Goal: Transaction & Acquisition: Purchase product/service

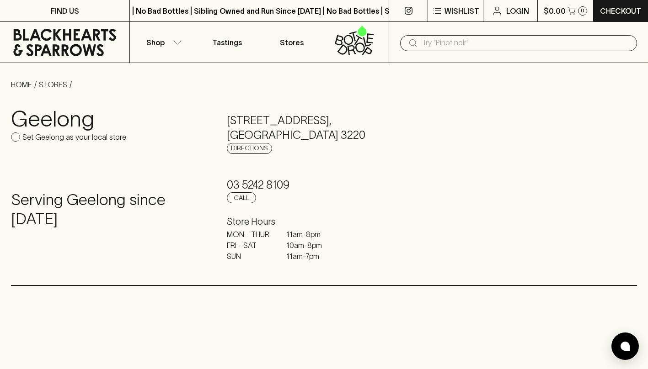
click at [448, 43] on input "text" at bounding box center [525, 43] width 207 height 15
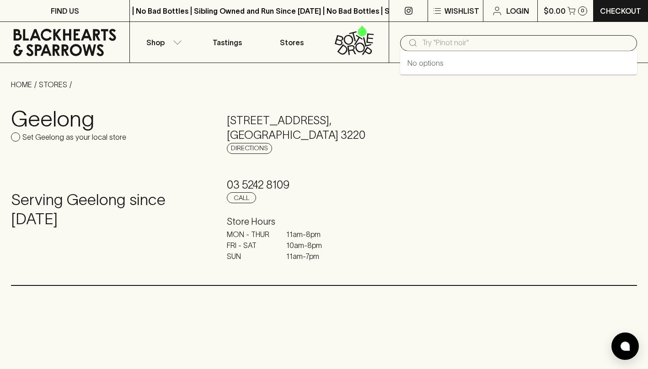
type input "s"
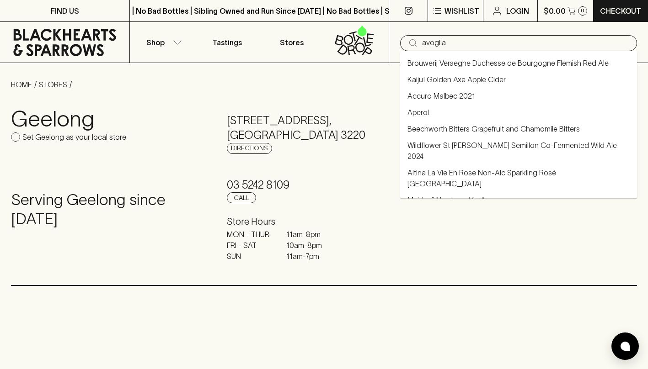
type input "avoglia"
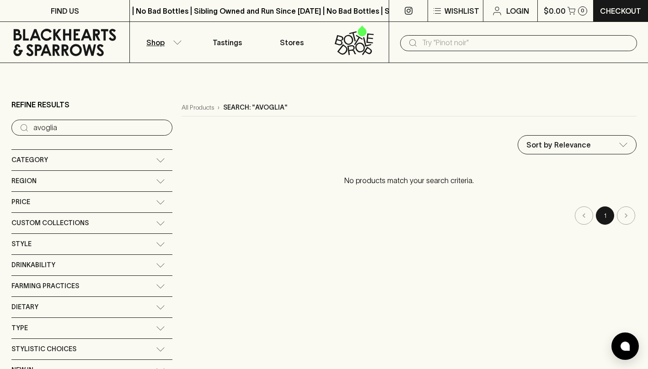
click at [445, 42] on input "text" at bounding box center [525, 43] width 207 height 15
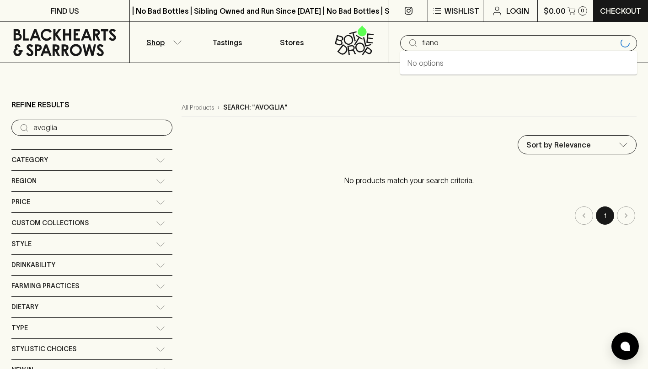
type input "fiano"
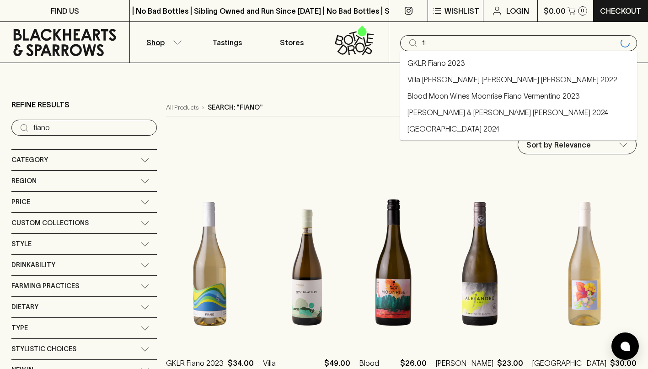
type input "f"
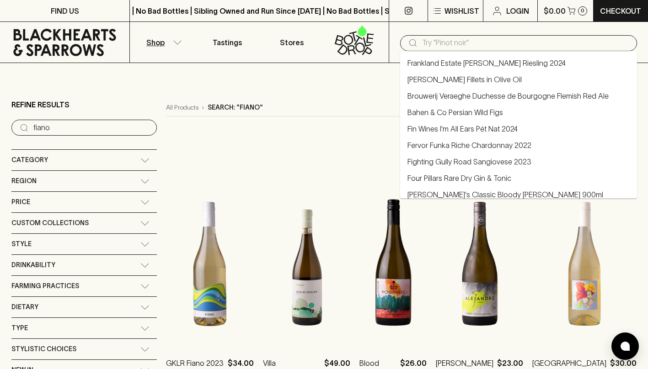
type input "i"
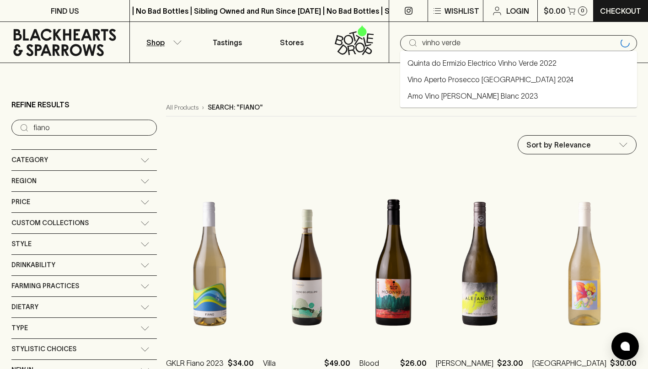
type input "vinho verde"
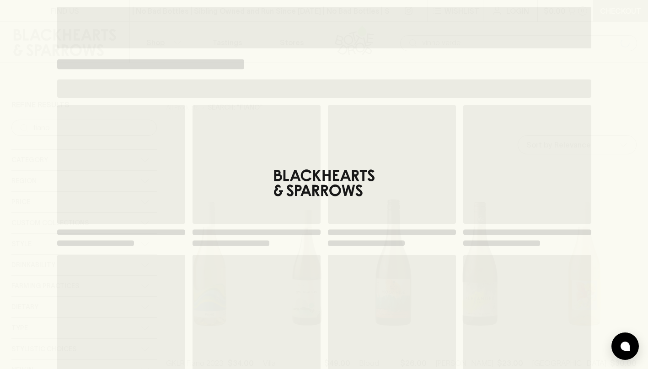
type input "vinho verde"
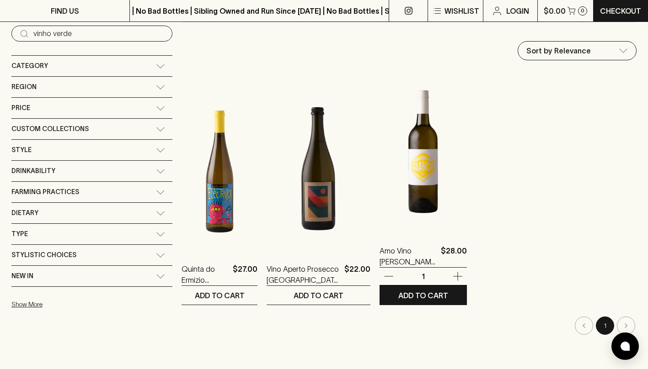
scroll to position [103, 0]
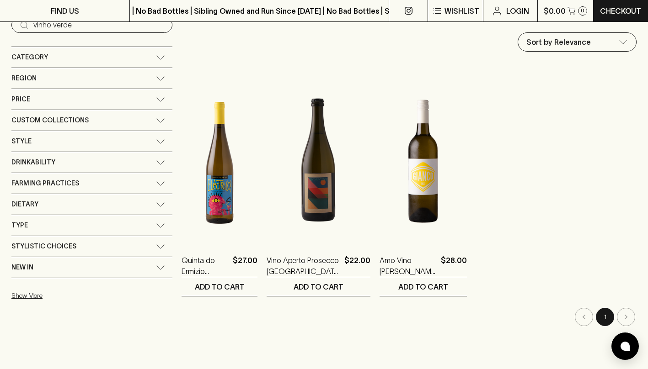
click at [53, 157] on span "Drinkability" at bounding box center [33, 162] width 44 height 11
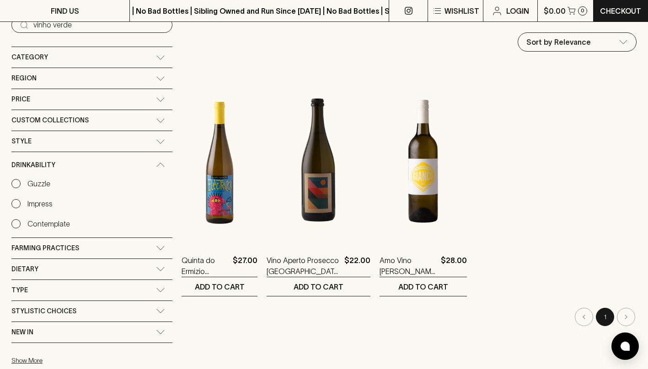
click at [14, 178] on div "Drinkability" at bounding box center [91, 165] width 161 height 26
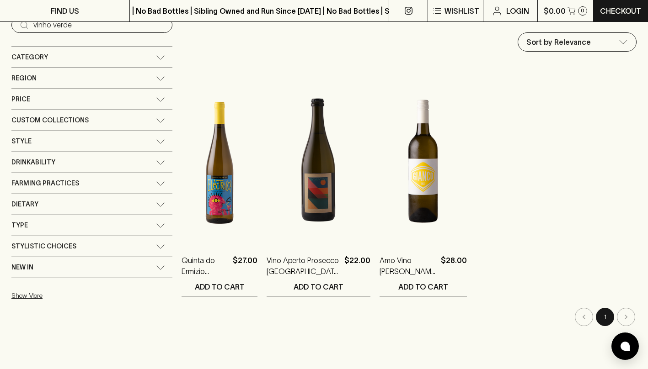
scroll to position [0, 0]
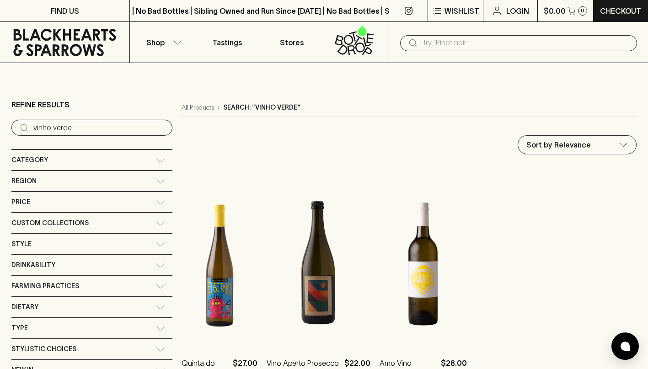
click at [113, 129] on input "vinho verde" at bounding box center [99, 128] width 132 height 15
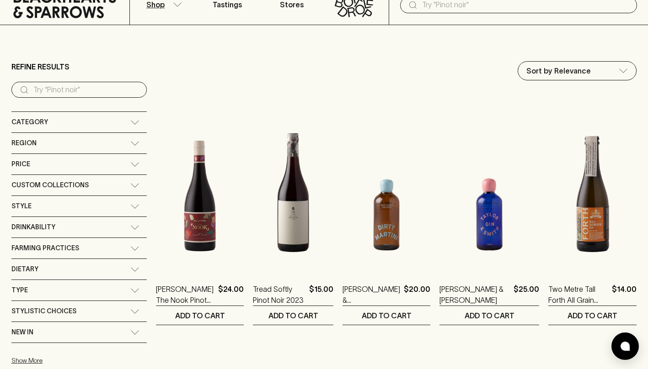
scroll to position [39, 0]
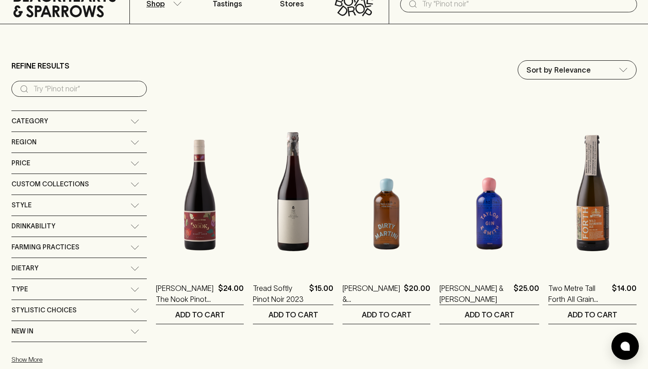
click at [63, 145] on div "Region" at bounding box center [70, 142] width 119 height 11
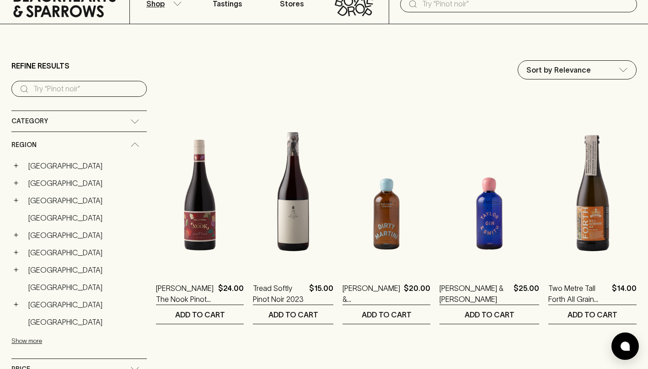
click at [63, 145] on div "Region" at bounding box center [70, 144] width 119 height 11
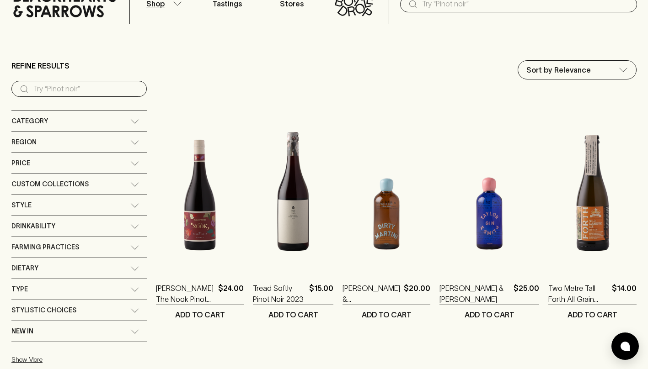
click at [69, 128] on div "Category" at bounding box center [78, 121] width 135 height 21
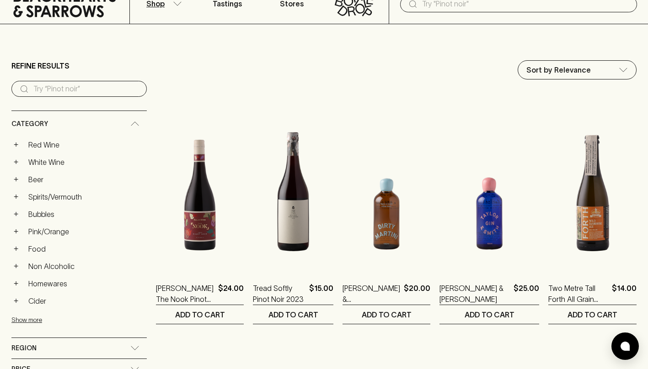
click at [69, 128] on div "Category" at bounding box center [70, 123] width 119 height 11
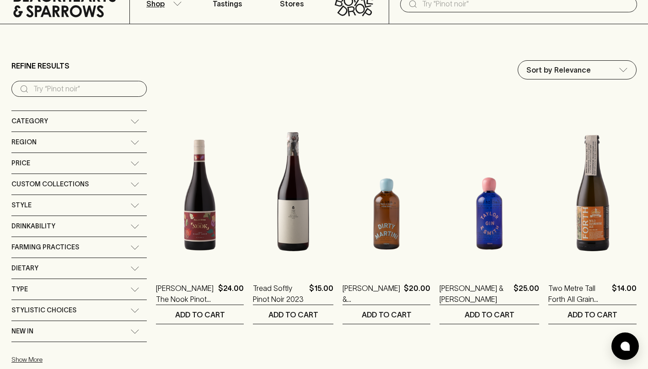
click at [68, 180] on span "Custom Collections" at bounding box center [49, 184] width 77 height 11
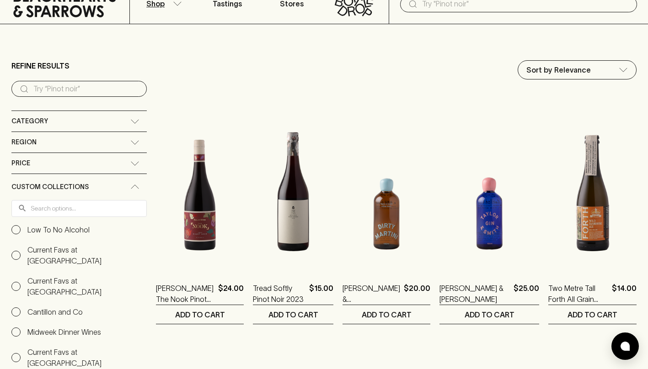
click at [68, 180] on div "Custom Collections" at bounding box center [78, 187] width 135 height 26
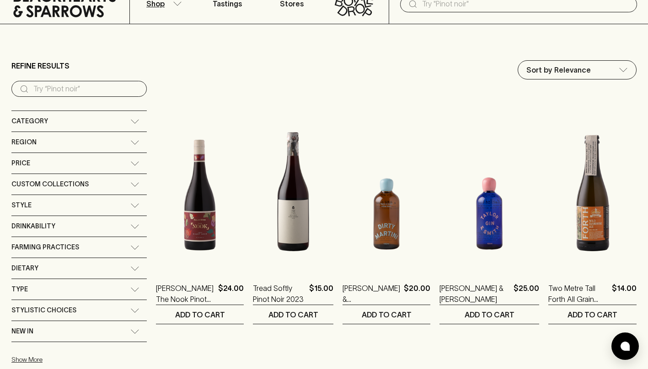
click at [60, 164] on div "Price" at bounding box center [70, 163] width 119 height 11
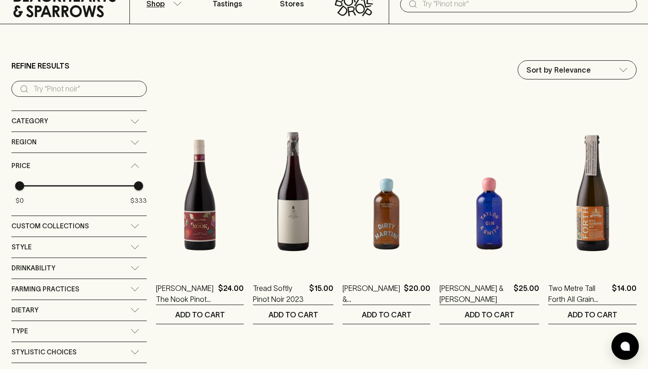
click at [60, 164] on div "Price" at bounding box center [70, 165] width 119 height 11
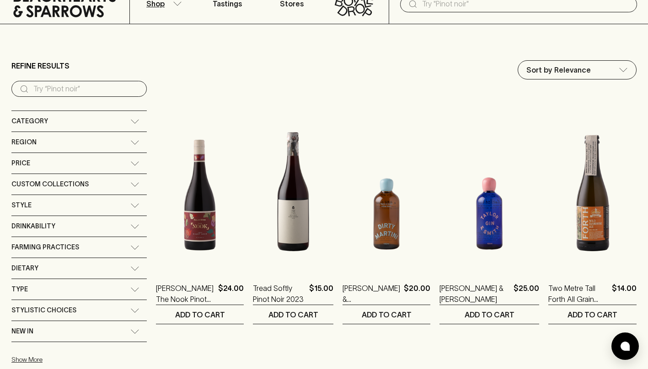
click at [59, 158] on div "Price" at bounding box center [70, 163] width 119 height 11
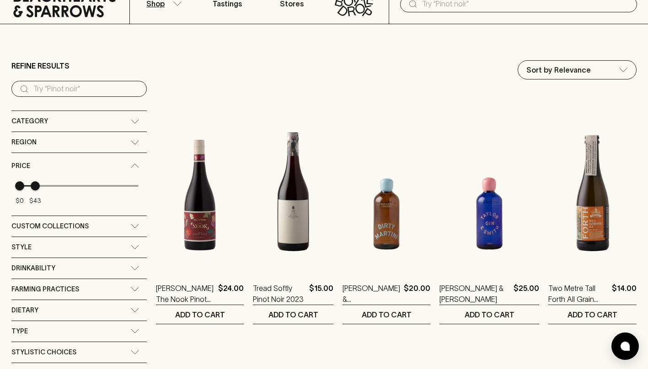
type input "40"
drag, startPoint x: 117, startPoint y: 184, endPoint x: 31, endPoint y: 187, distance: 85.5
click at [31, 187] on span "$40" at bounding box center [33, 185] width 9 height 9
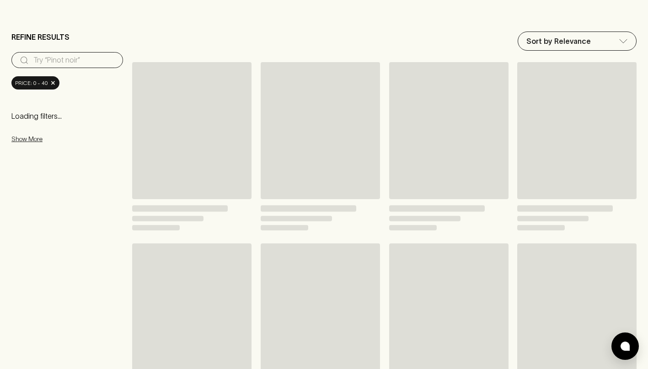
scroll to position [69, 0]
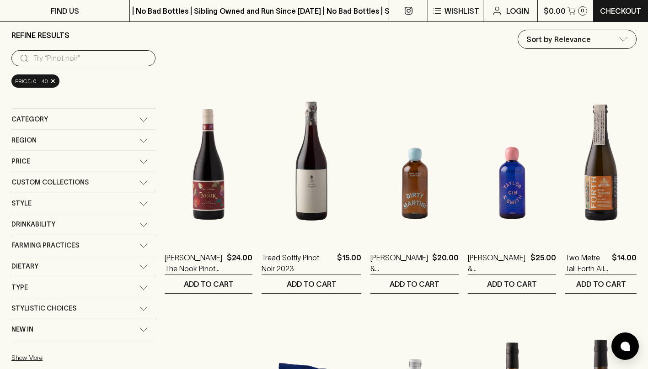
click at [64, 203] on div "Style" at bounding box center [74, 203] width 127 height 11
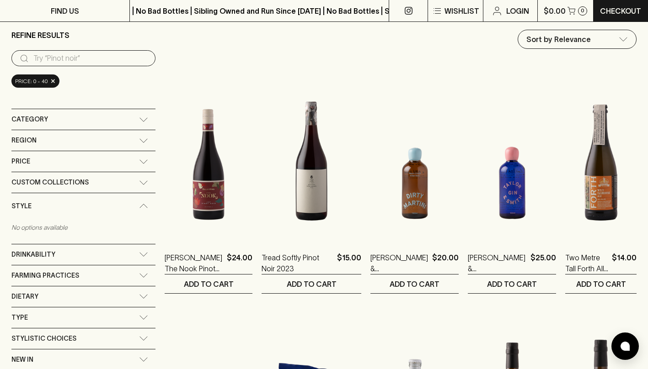
click at [139, 256] on icon at bounding box center [143, 254] width 9 height 5
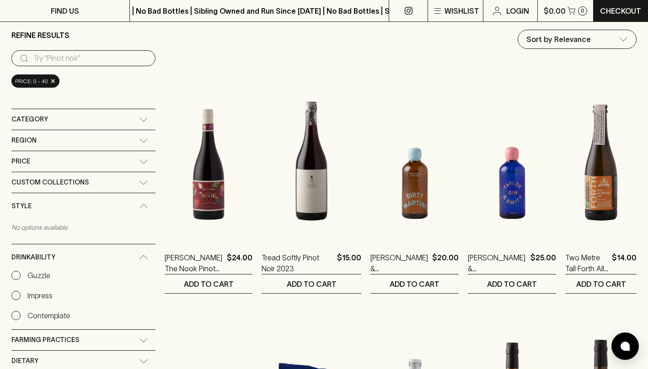
click at [15, 272] on input "Guzzle" at bounding box center [15, 275] width 9 height 9
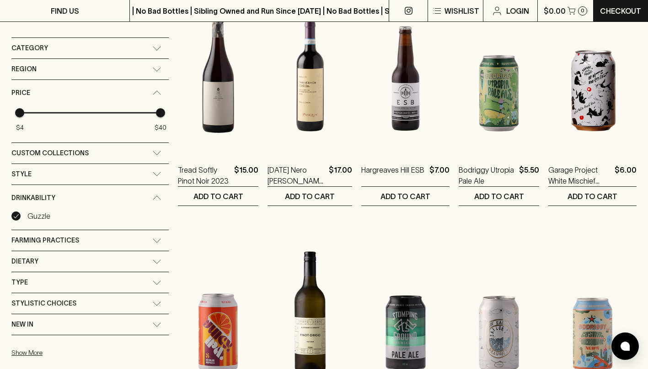
scroll to position [157, 0]
click at [53, 47] on div "Category" at bounding box center [81, 48] width 141 height 11
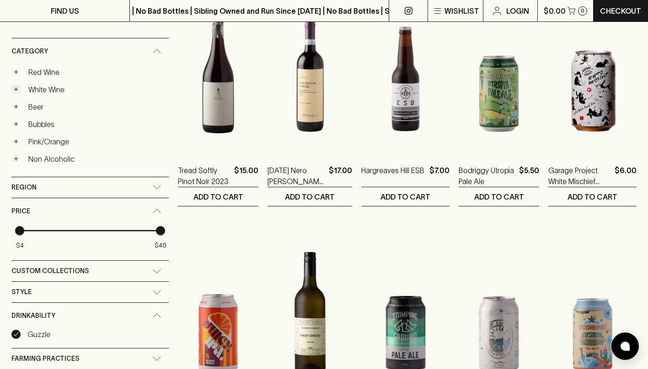
click at [16, 91] on button "+" at bounding box center [15, 89] width 9 height 9
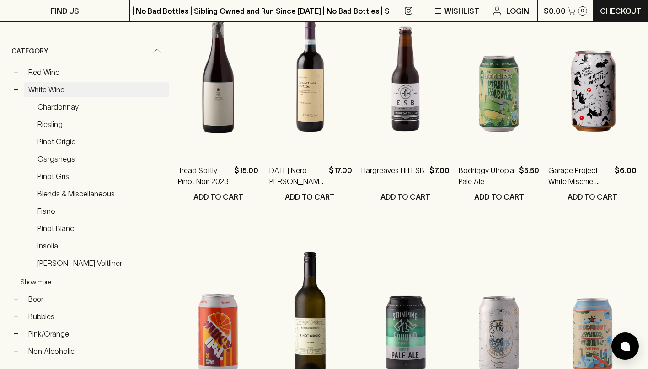
click at [40, 90] on link "White Wine" at bounding box center [96, 90] width 144 height 16
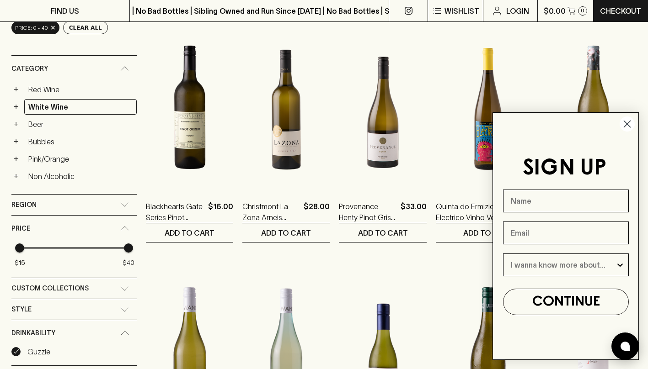
click at [625, 121] on circle "Close dialog" at bounding box center [626, 124] width 15 height 15
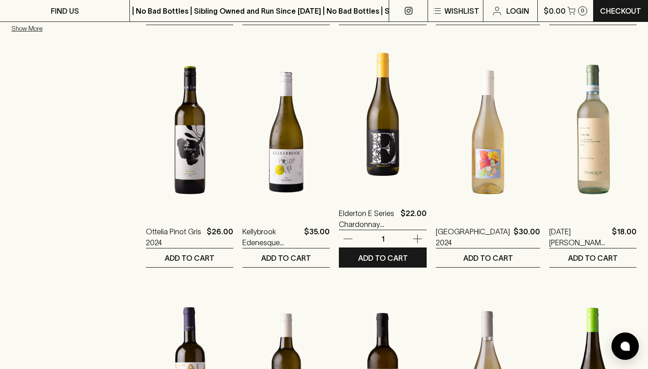
scroll to position [622, 0]
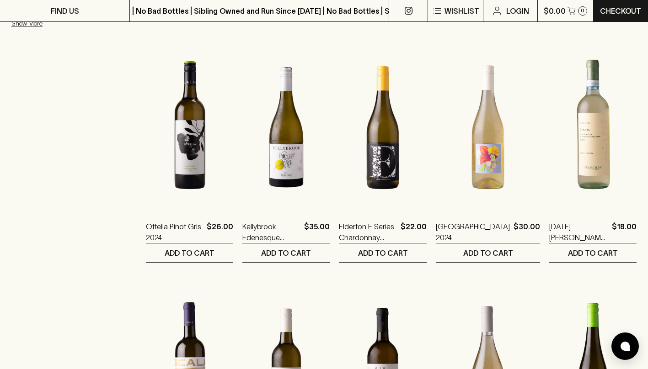
click at [64, 136] on div "Refine Results ​ Category: white wine × [DOMAIN_NAME]: Guzzle × price: 0 - 40 ×…" at bounding box center [73, 6] width 125 height 1058
click at [60, 112] on div "Refine Results ​ Category: white wine × [DOMAIN_NAME]: Guzzle × price: 0 - 40 ×…" at bounding box center [73, 6] width 125 height 1058
click at [59, 145] on div "Refine Results ​ Category: white wine × [DOMAIN_NAME]: Guzzle × price: 0 - 40 ×…" at bounding box center [73, 6] width 125 height 1058
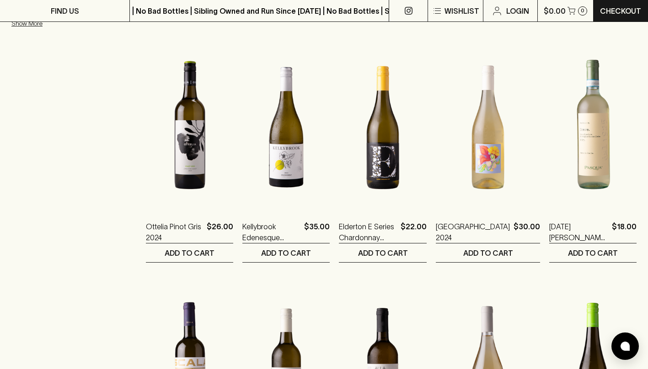
click at [50, 113] on div "Refine Results ​ Category: white wine × [DOMAIN_NAME]: Guzzle × price: 0 - 40 ×…" at bounding box center [73, 6] width 125 height 1058
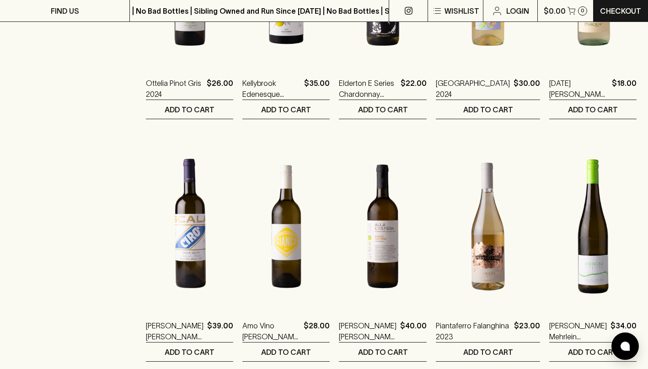
scroll to position [840, 0]
